Goal: Transaction & Acquisition: Download file/media

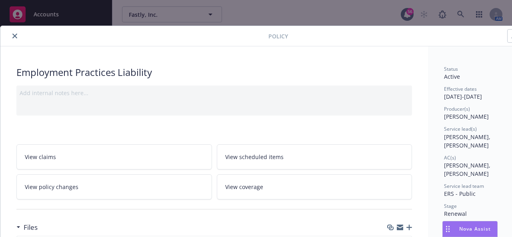
scroll to position [600, 0]
click at [14, 36] on icon "close" at bounding box center [14, 36] width 5 height 5
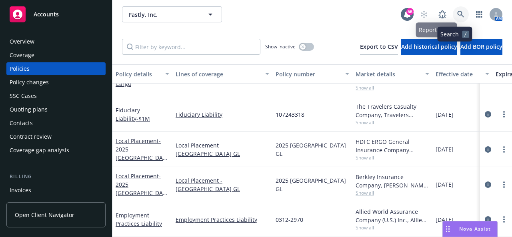
click at [457, 12] on icon at bounding box center [460, 14] width 7 height 7
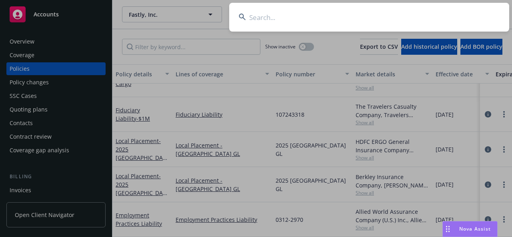
click at [316, 16] on input at bounding box center [369, 17] width 280 height 29
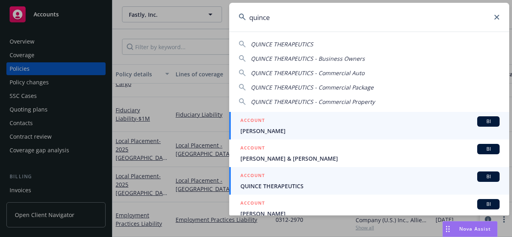
type input "quince"
click at [303, 187] on span "QUINCE THERAPEUTICS" at bounding box center [369, 186] width 259 height 8
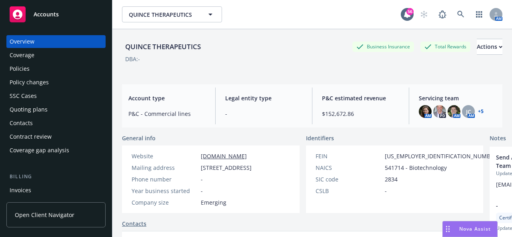
click at [27, 70] on div "Policies" at bounding box center [20, 68] width 20 height 13
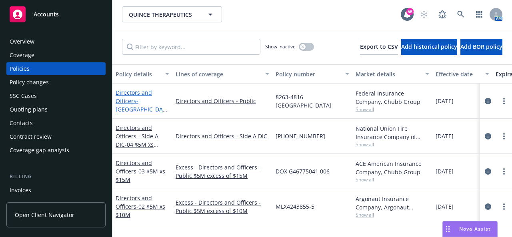
click at [140, 101] on span "- [GEOGRAPHIC_DATA]" at bounding box center [142, 109] width 52 height 24
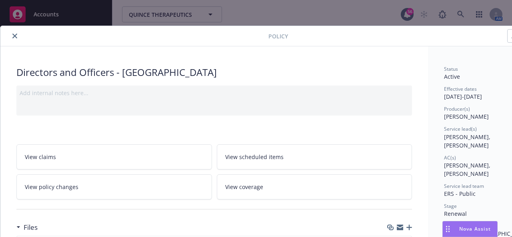
click at [12, 37] on button "close" at bounding box center [15, 36] width 10 height 10
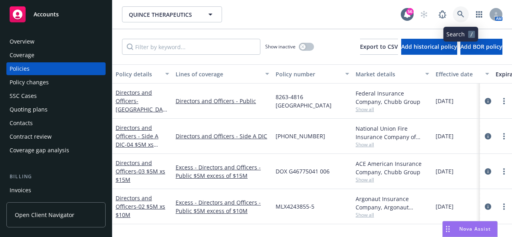
click at [463, 15] on icon at bounding box center [460, 14] width 7 height 7
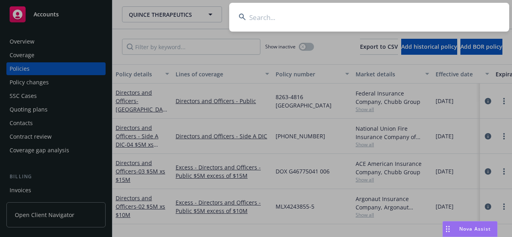
click at [310, 20] on input at bounding box center [369, 17] width 280 height 29
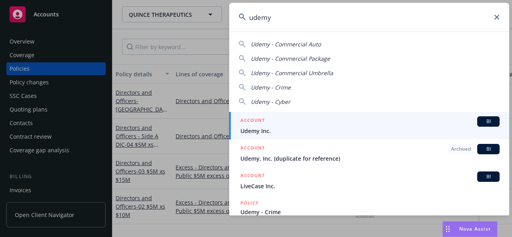
type input "udemy"
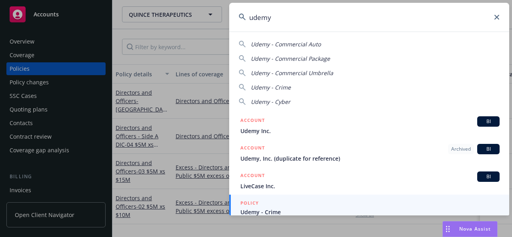
scroll to position [14, 0]
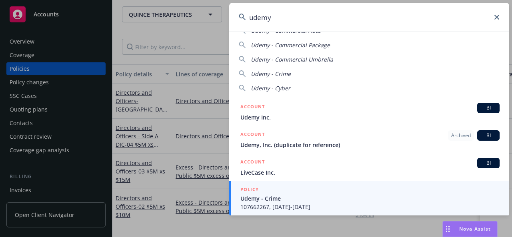
click at [500, 18] on input "udemy" at bounding box center [369, 17] width 280 height 29
click at [494, 16] on icon at bounding box center [496, 17] width 5 height 5
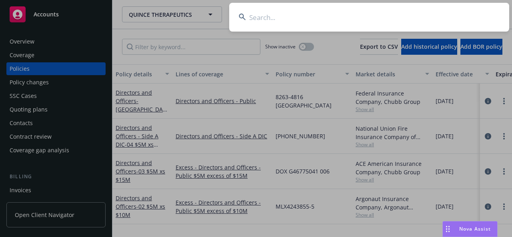
click at [406, 20] on input at bounding box center [369, 17] width 280 height 29
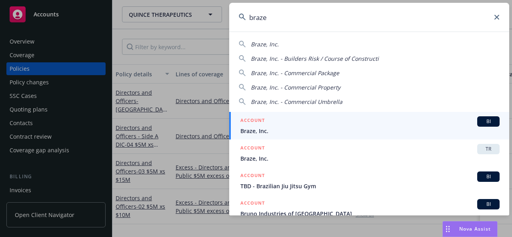
type input "braze"
click at [303, 128] on span "Braze, Inc." at bounding box center [369, 131] width 259 height 8
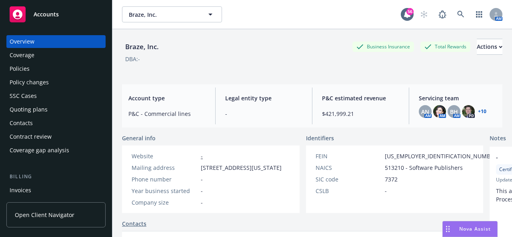
click at [26, 69] on div "Policies" at bounding box center [20, 68] width 20 height 13
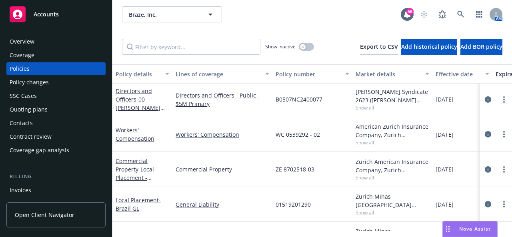
scroll to position [480, 0]
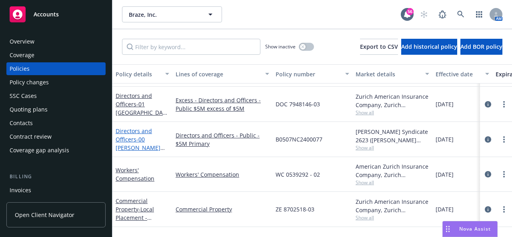
click at [142, 140] on span "- 00 [PERSON_NAME] $5M Primary" at bounding box center [140, 148] width 49 height 24
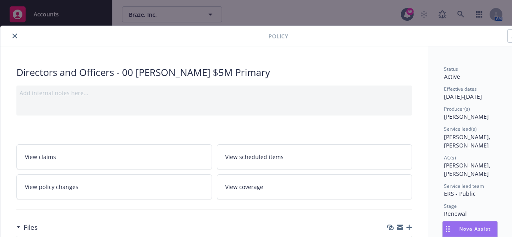
scroll to position [160, 0]
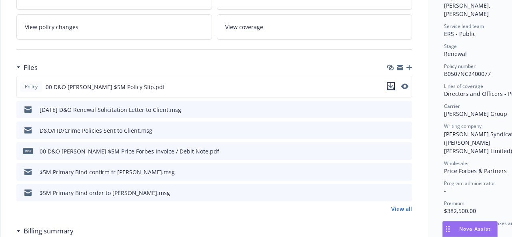
click at [391, 83] on icon "download file" at bounding box center [390, 86] width 6 height 6
